Goal: Task Accomplishment & Management: Complete application form

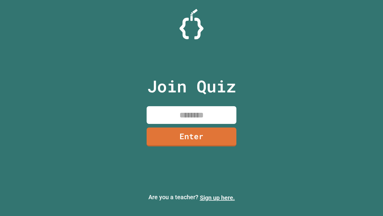
click at [217, 197] on link "Sign up here." at bounding box center [217, 197] width 35 height 7
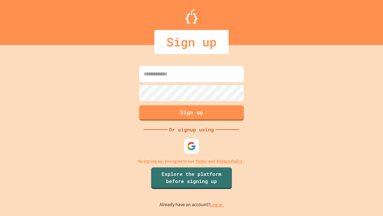
click at [217, 204] on link "Log in." at bounding box center [217, 204] width 14 height 6
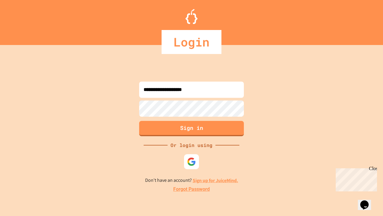
type input "**********"
